Goal: Task Accomplishment & Management: Use online tool/utility

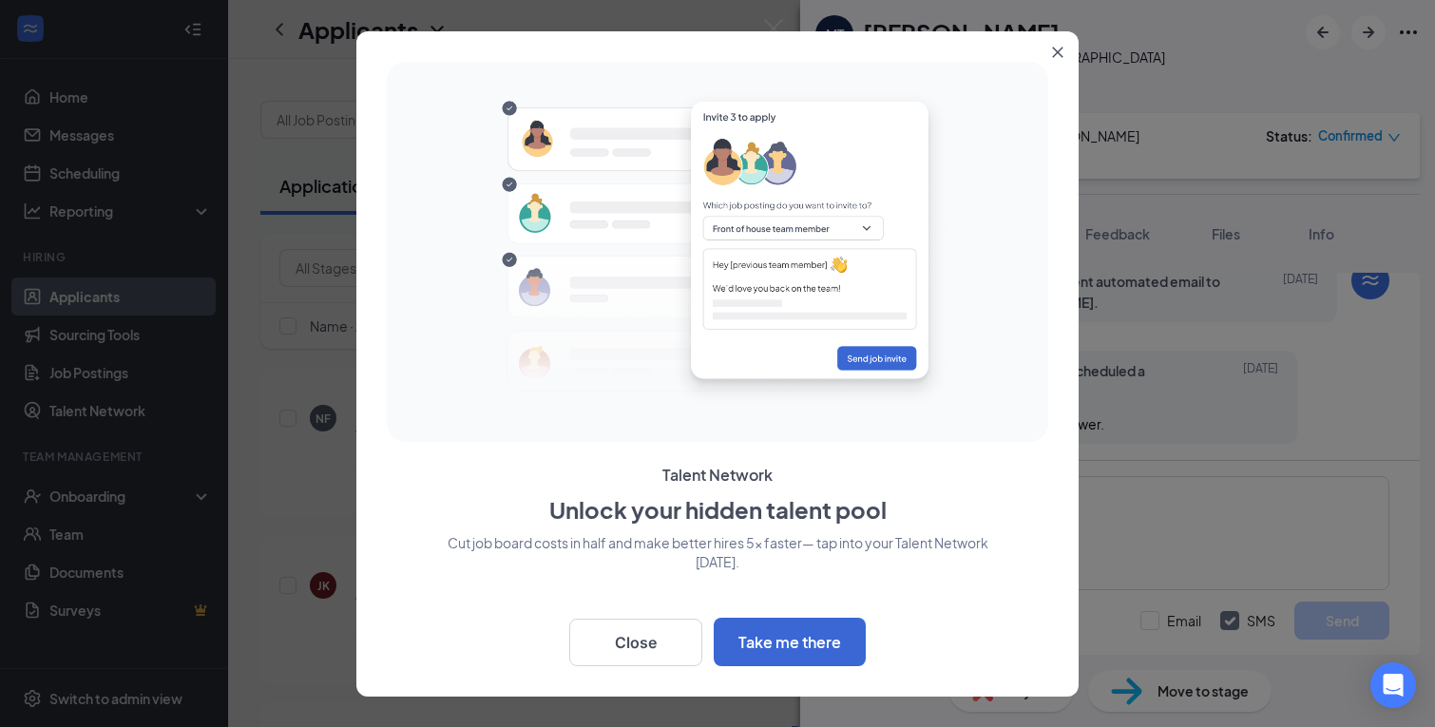
scroll to position [730, 0]
click at [1057, 48] on icon "Close" at bounding box center [1057, 52] width 11 height 11
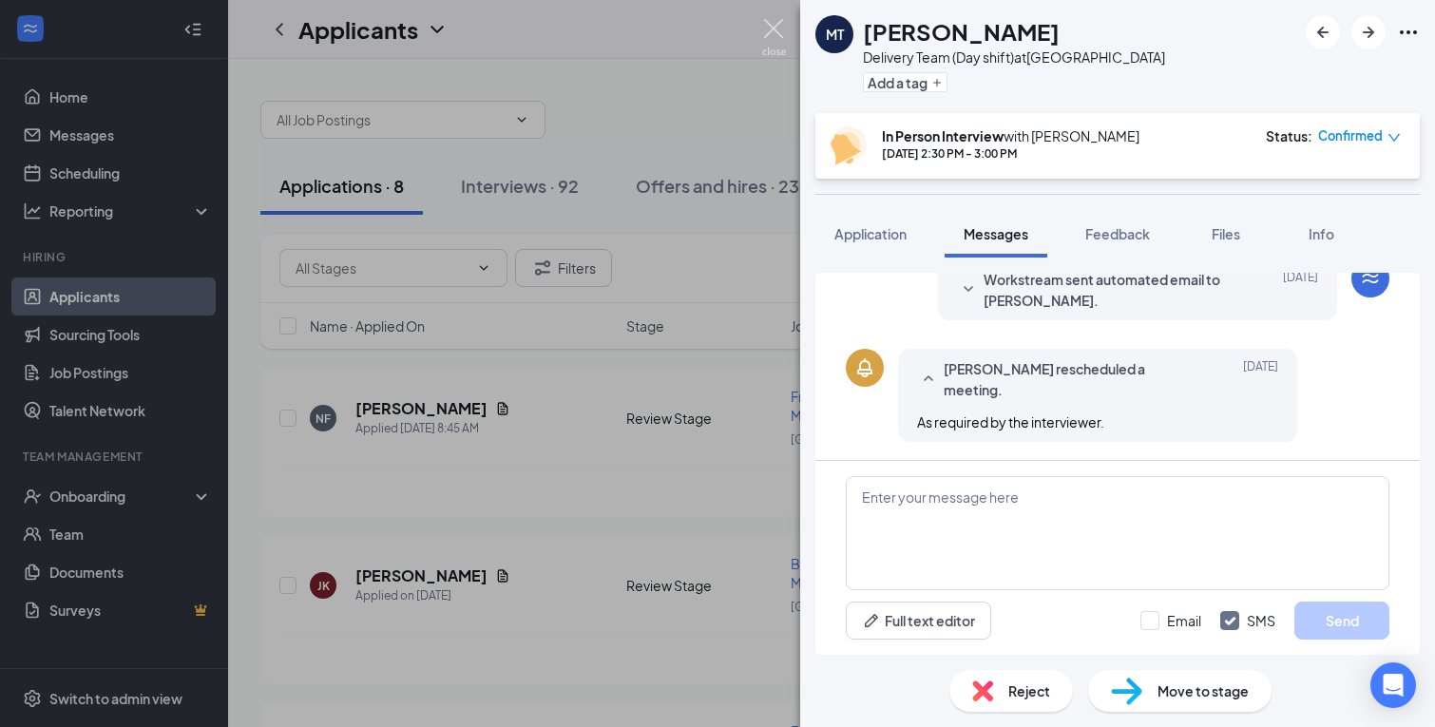
click at [777, 29] on img at bounding box center [774, 37] width 24 height 37
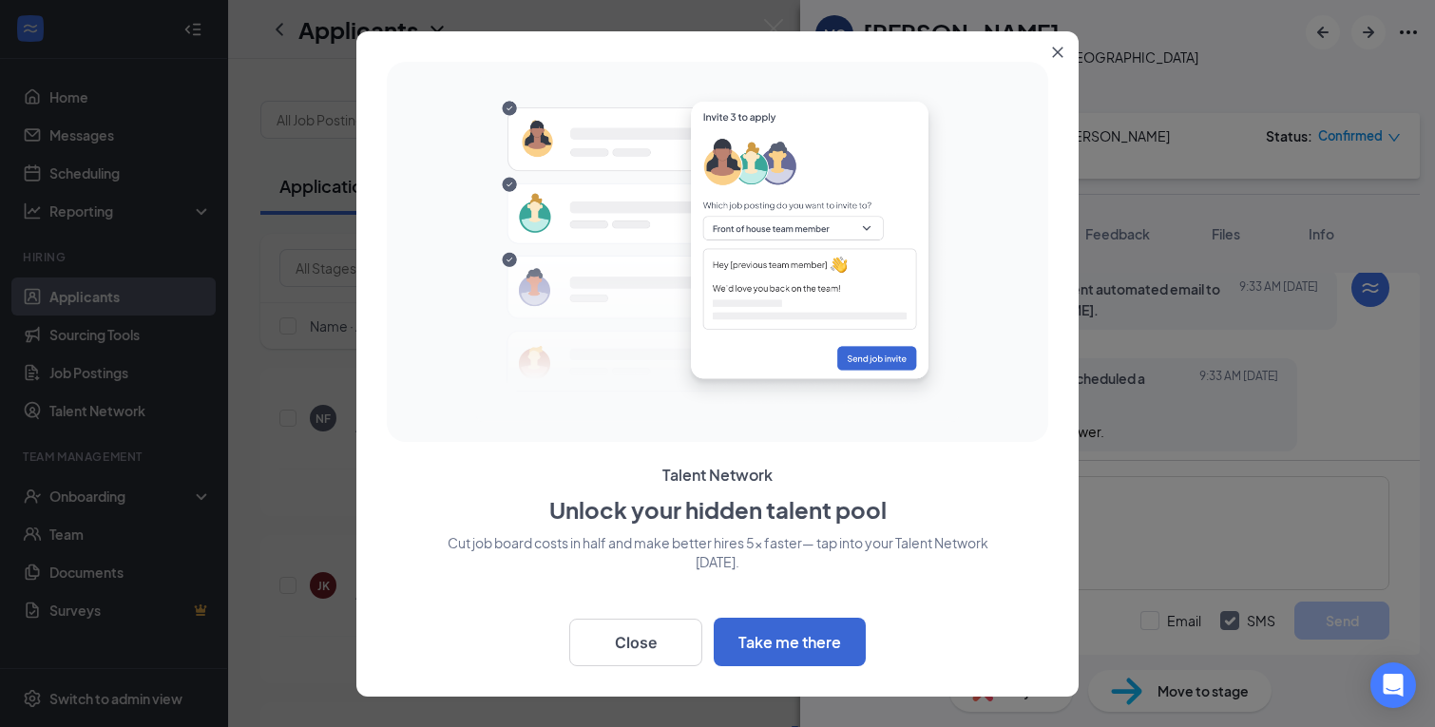
scroll to position [1034, 0]
click at [1057, 60] on button "Close" at bounding box center [1061, 48] width 34 height 34
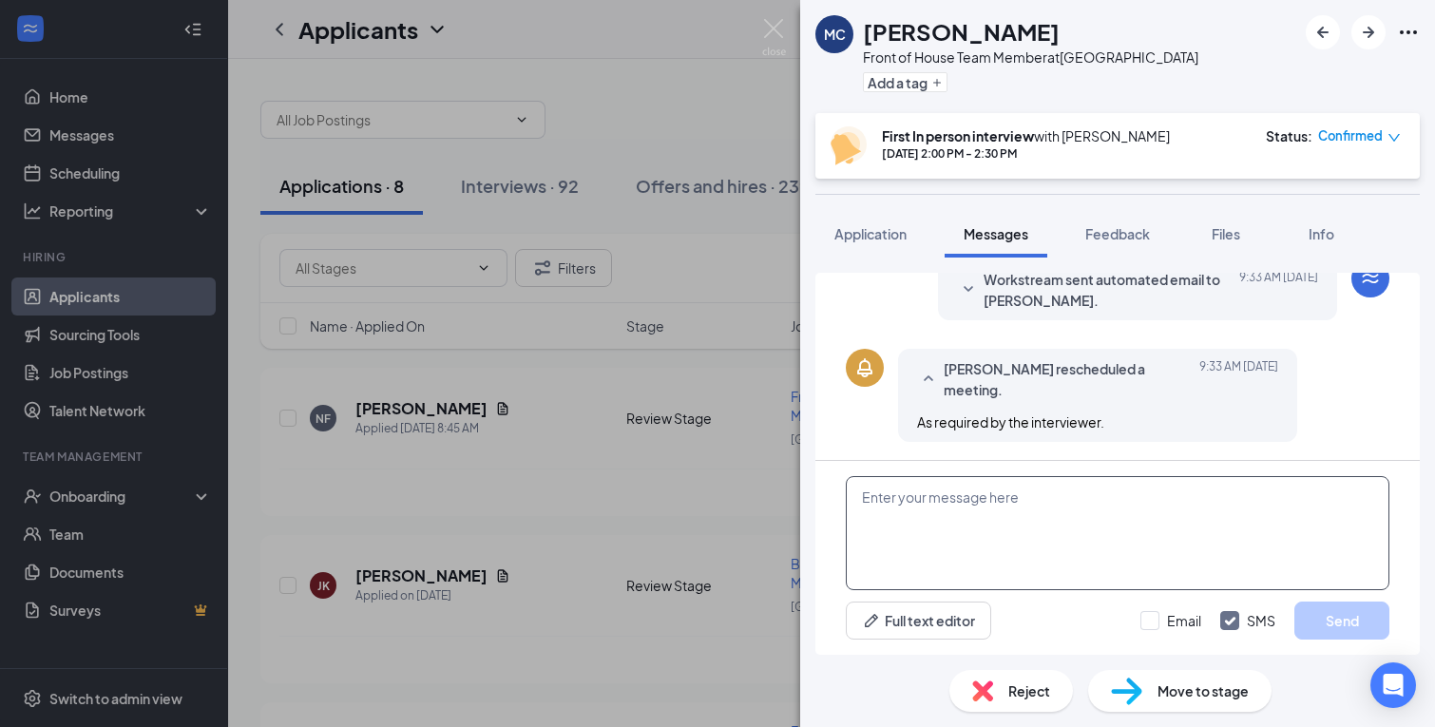
click at [932, 505] on textarea at bounding box center [1117, 533] width 543 height 114
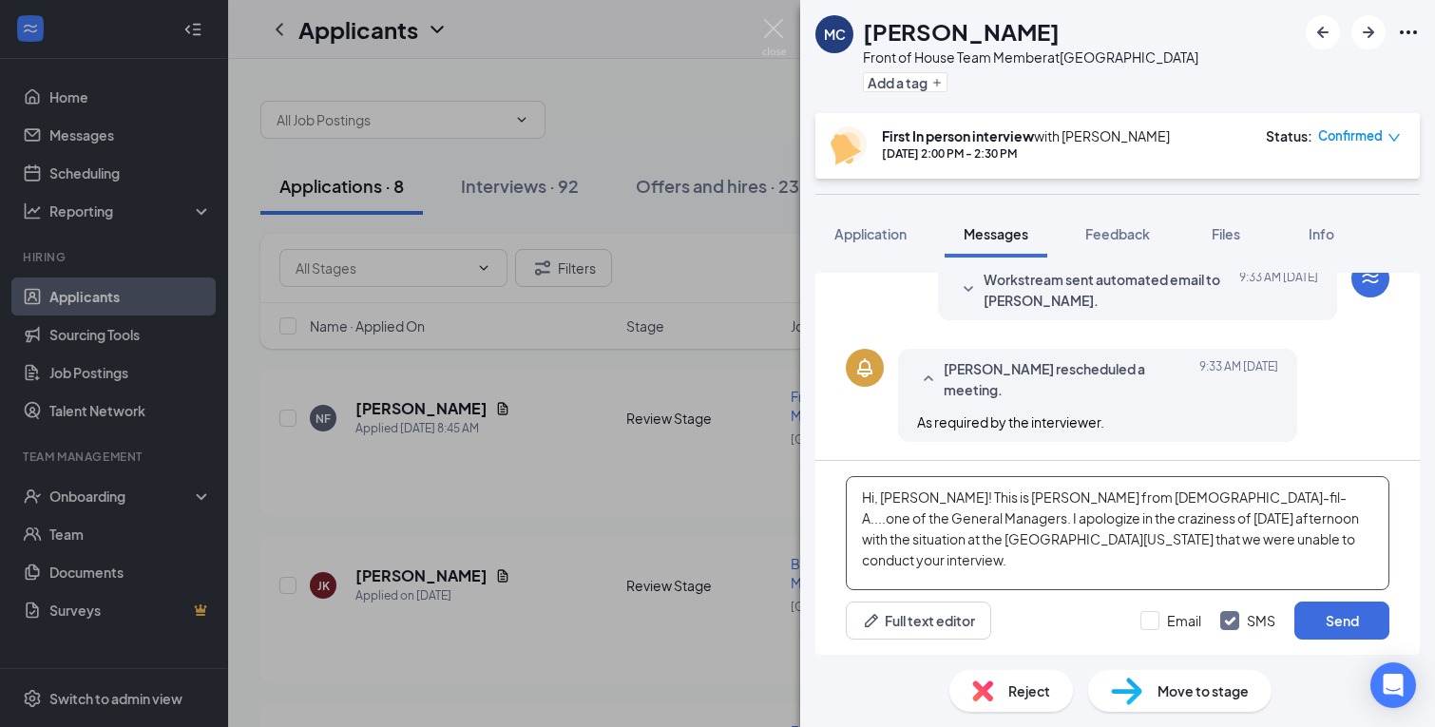
type textarea "Hi, Morghan! This is Bill from Chick-fil-A....one of the General Managers. I ap…"
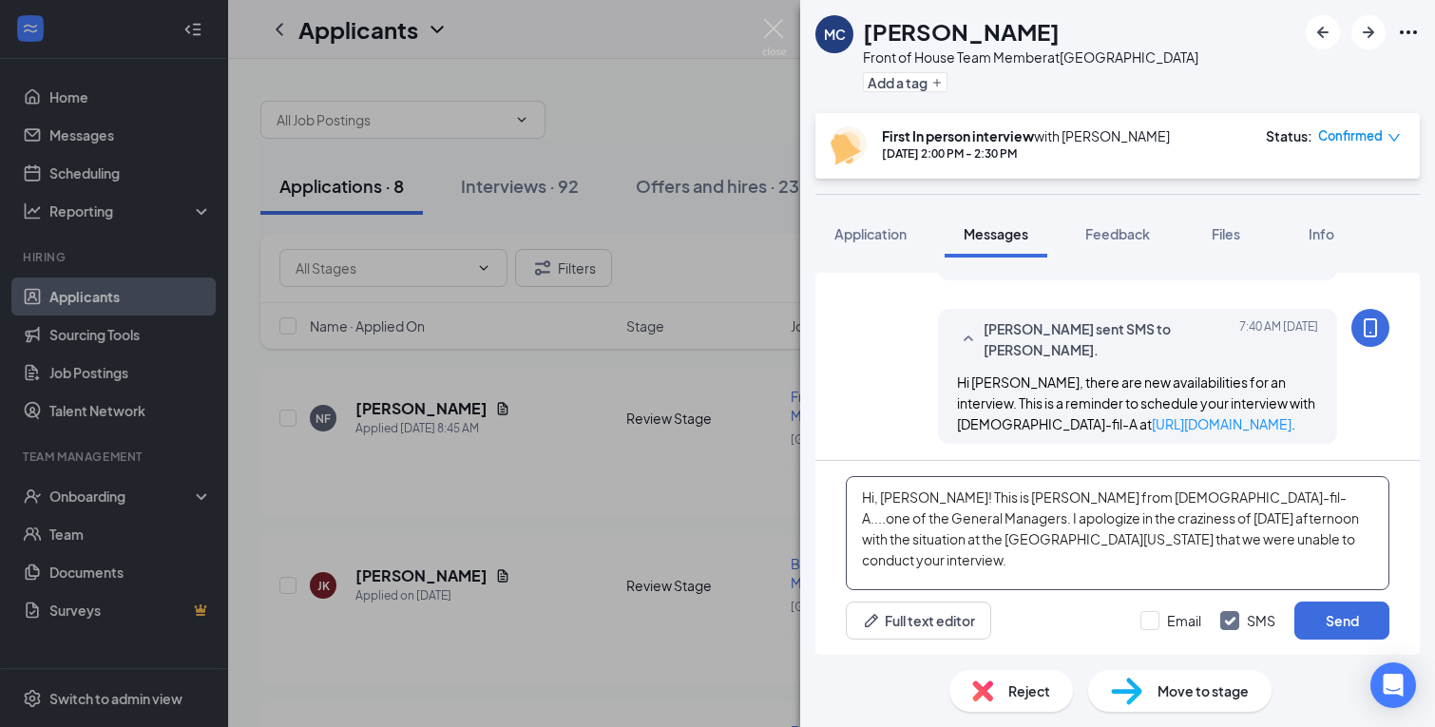
scroll to position [654, 0]
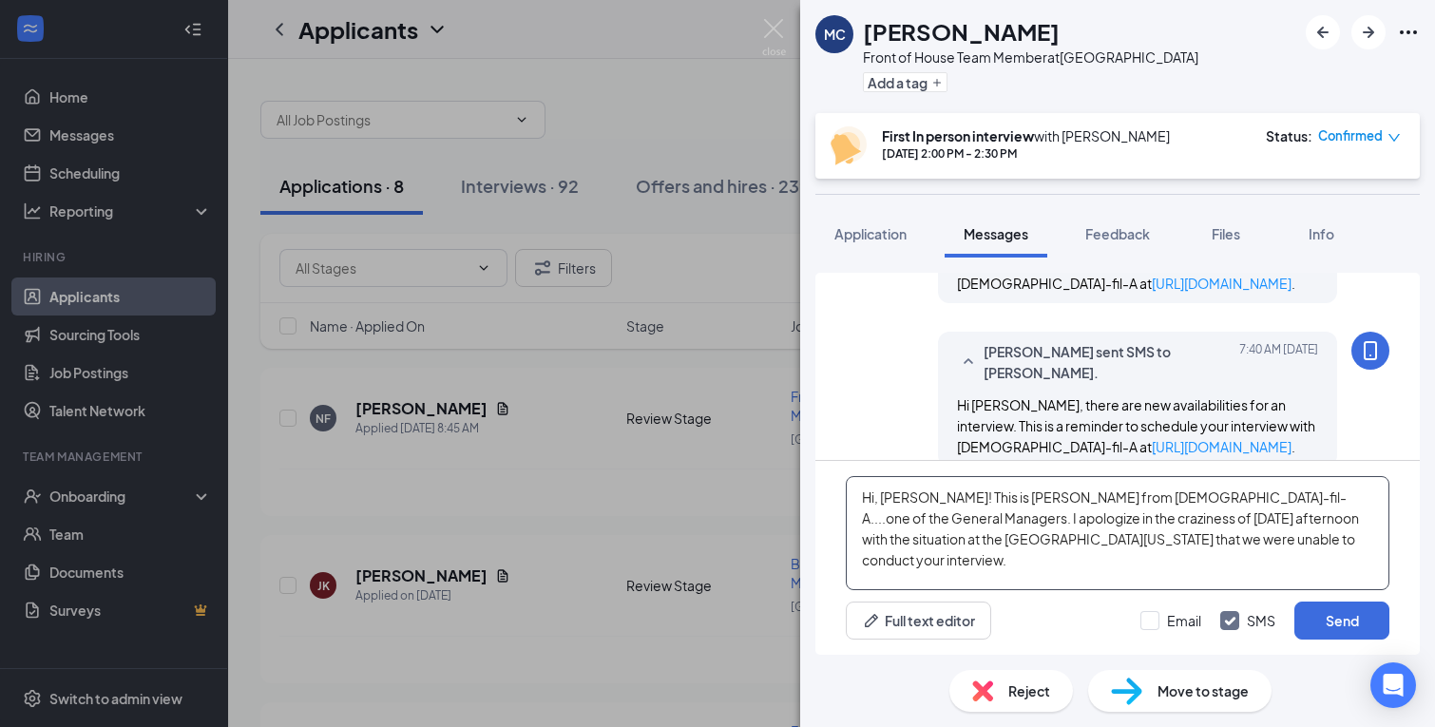
drag, startPoint x: 1323, startPoint y: 548, endPoint x: 542, endPoint y: 477, distance: 784.2
click at [548, 484] on div "MC Morghan Cobb Front of House Team Member at Razorback Road Add a tag First In…" at bounding box center [717, 363] width 1435 height 727
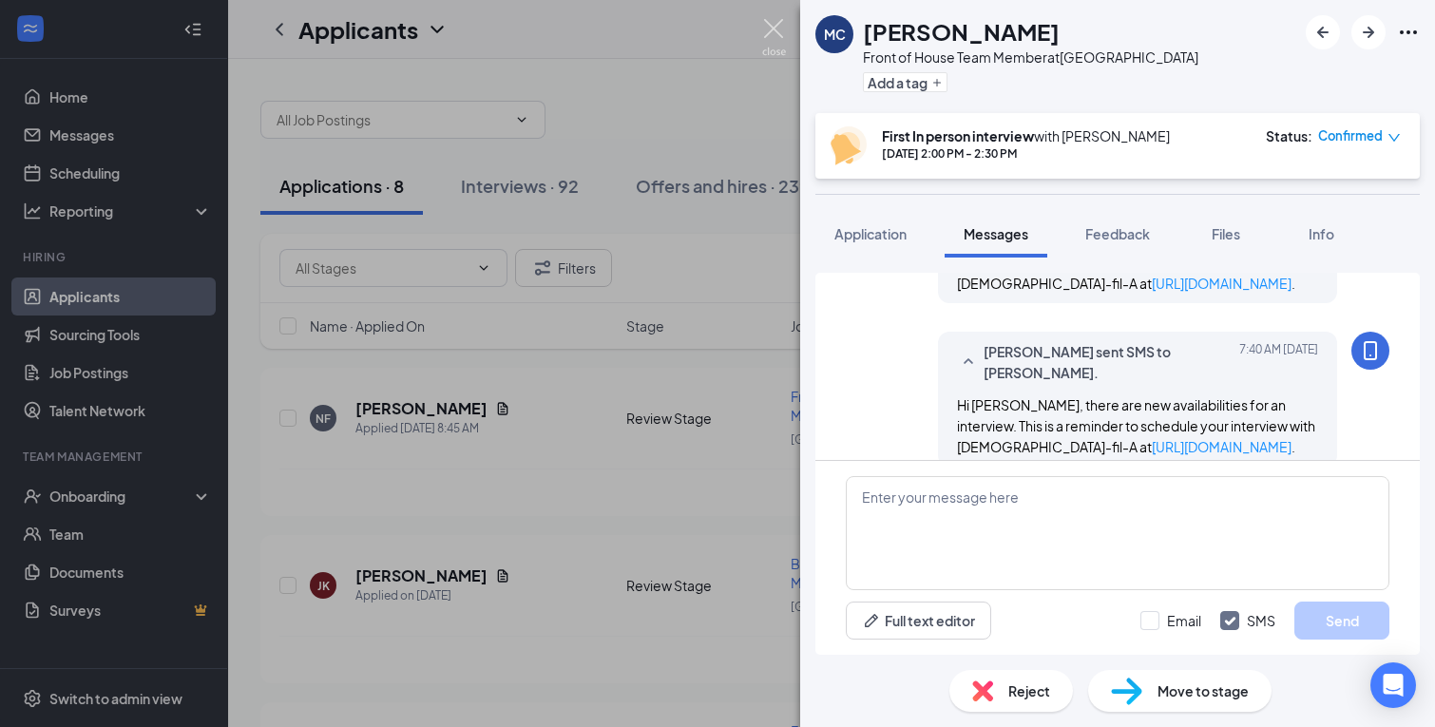
click at [775, 33] on img at bounding box center [774, 37] width 24 height 37
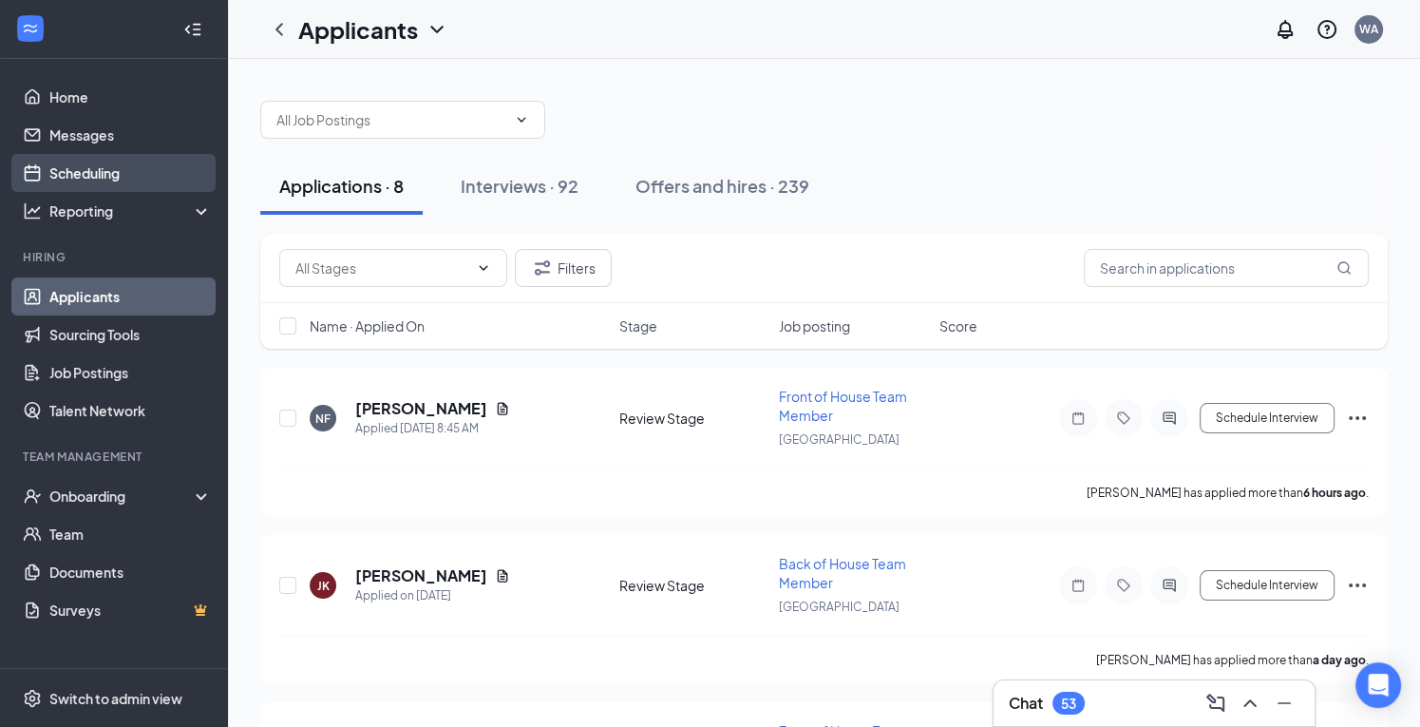
click at [86, 173] on link "Scheduling" at bounding box center [130, 173] width 162 height 38
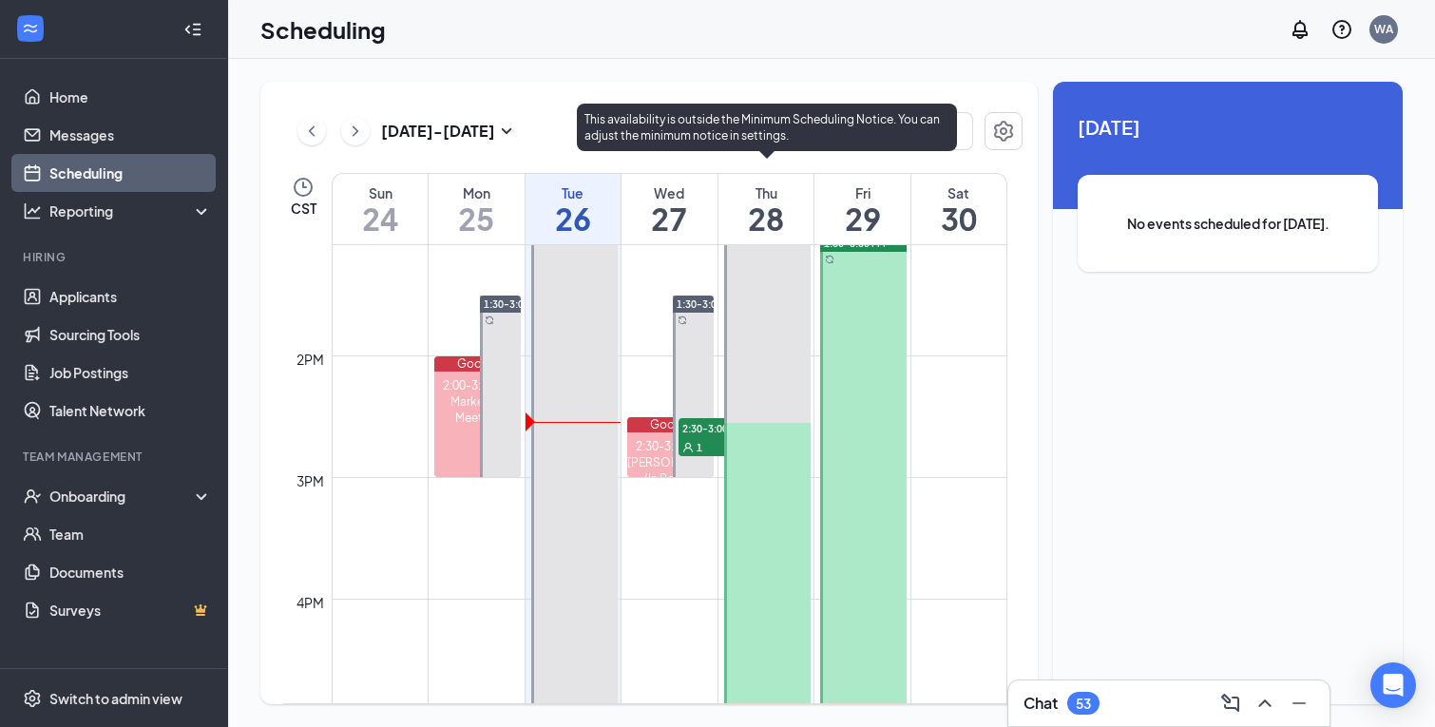
scroll to position [1504, 0]
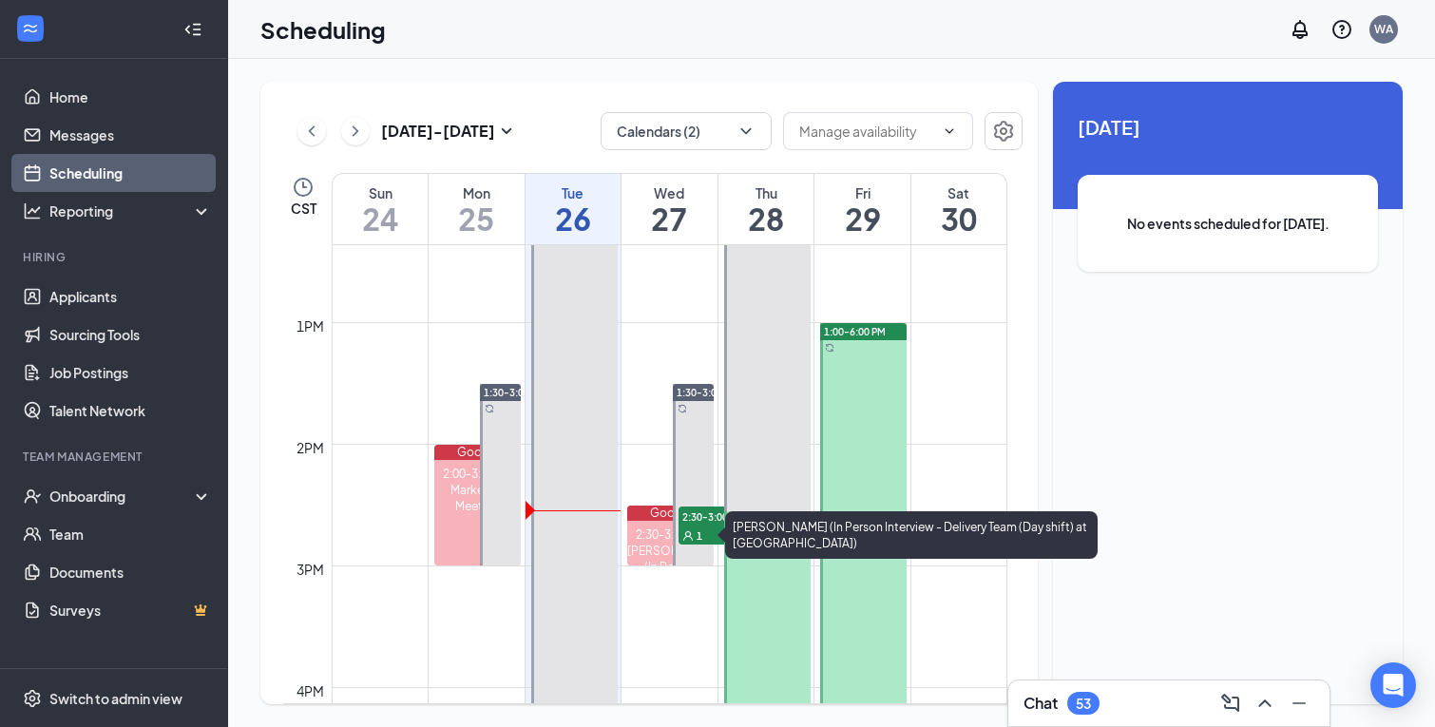
click at [641, 529] on div "2:30-3:00 PM" at bounding box center [670, 534] width 86 height 16
